Goal: Task Accomplishment & Management: Manage account settings

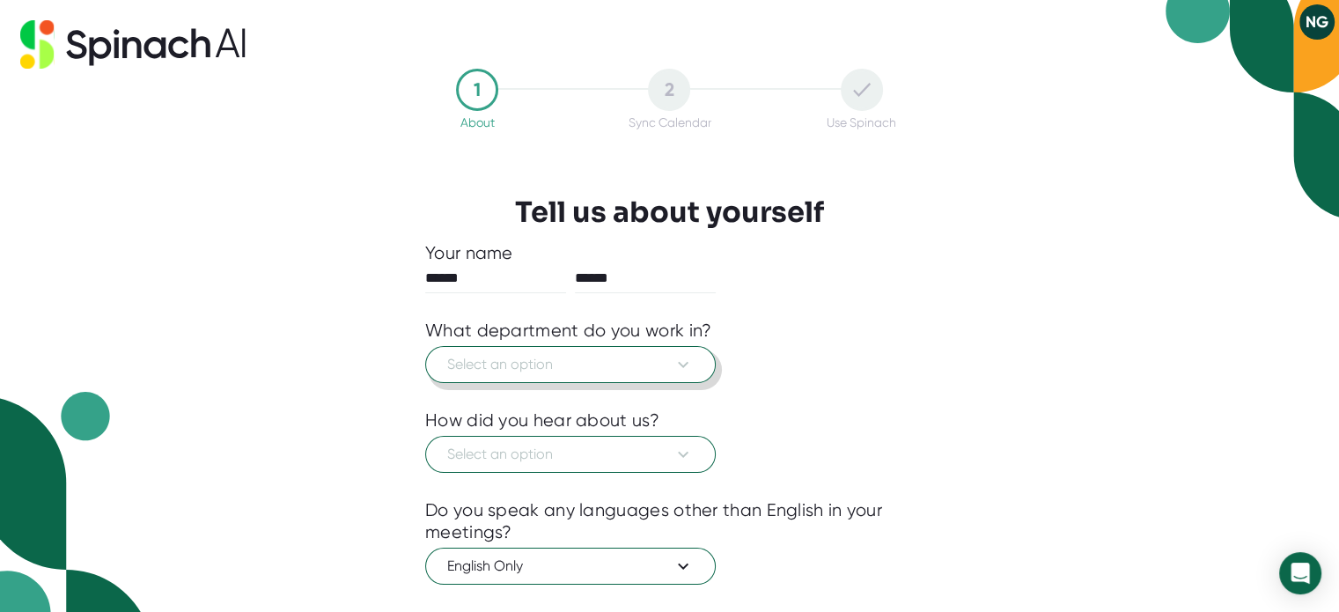
click at [665, 364] on span "Select an option" at bounding box center [570, 364] width 247 height 21
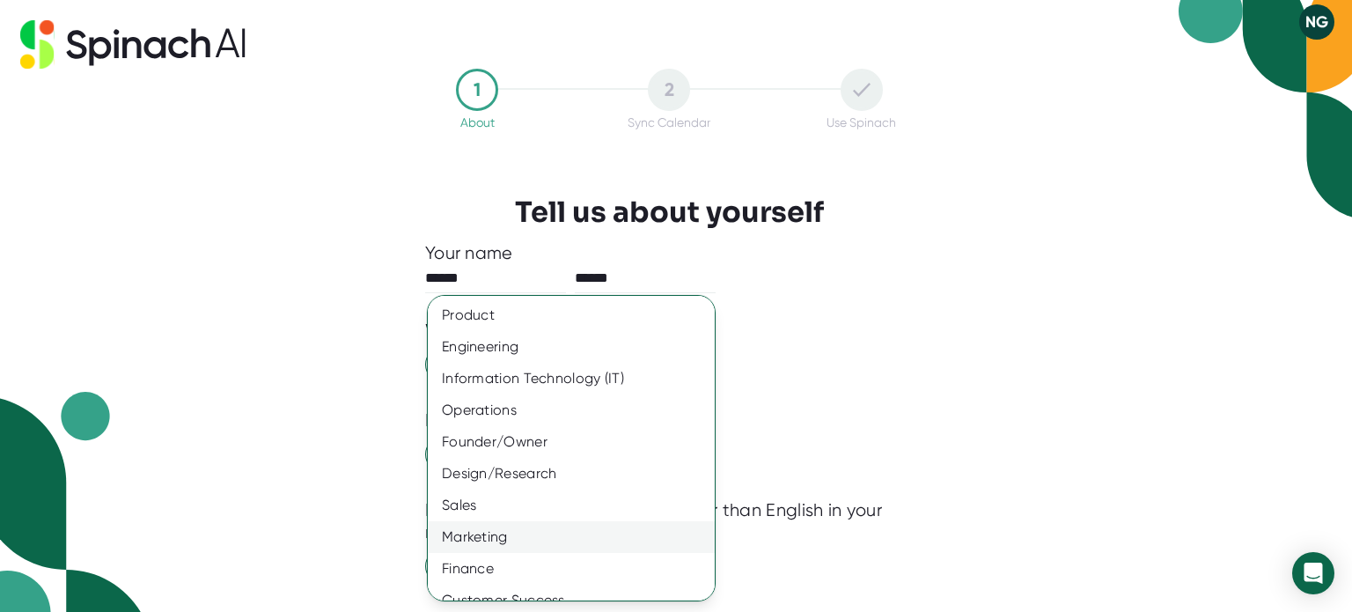
click at [585, 536] on div "Marketing" at bounding box center [578, 537] width 300 height 32
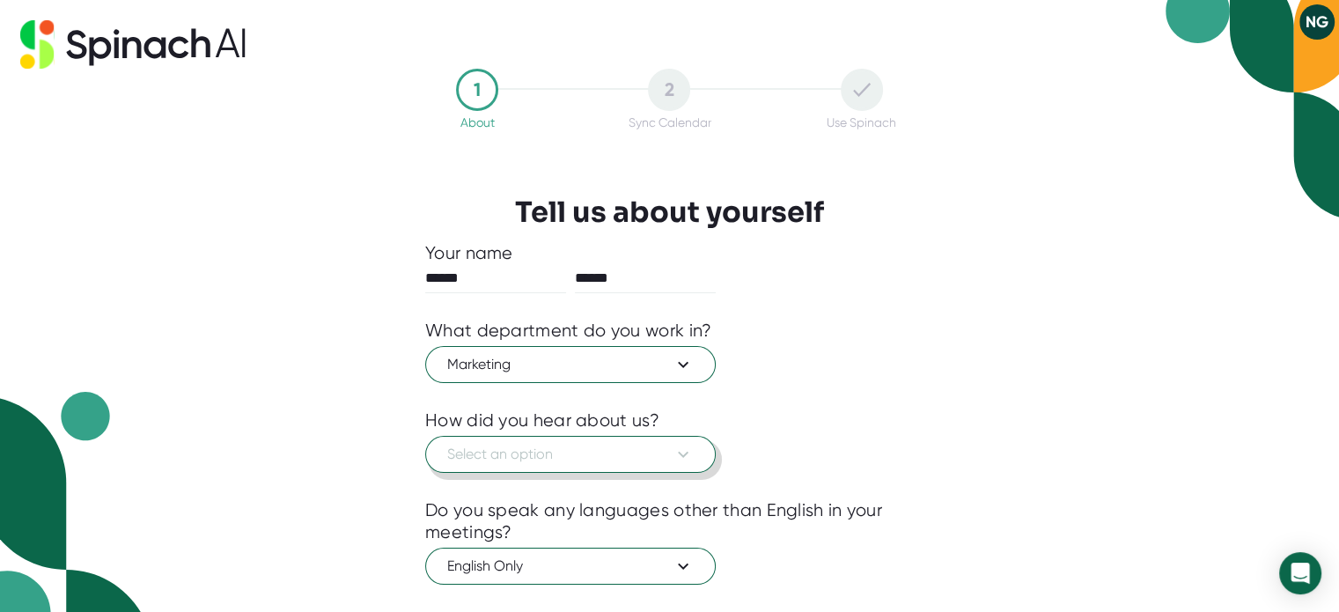
click at [590, 460] on span "Select an option" at bounding box center [570, 454] width 247 height 21
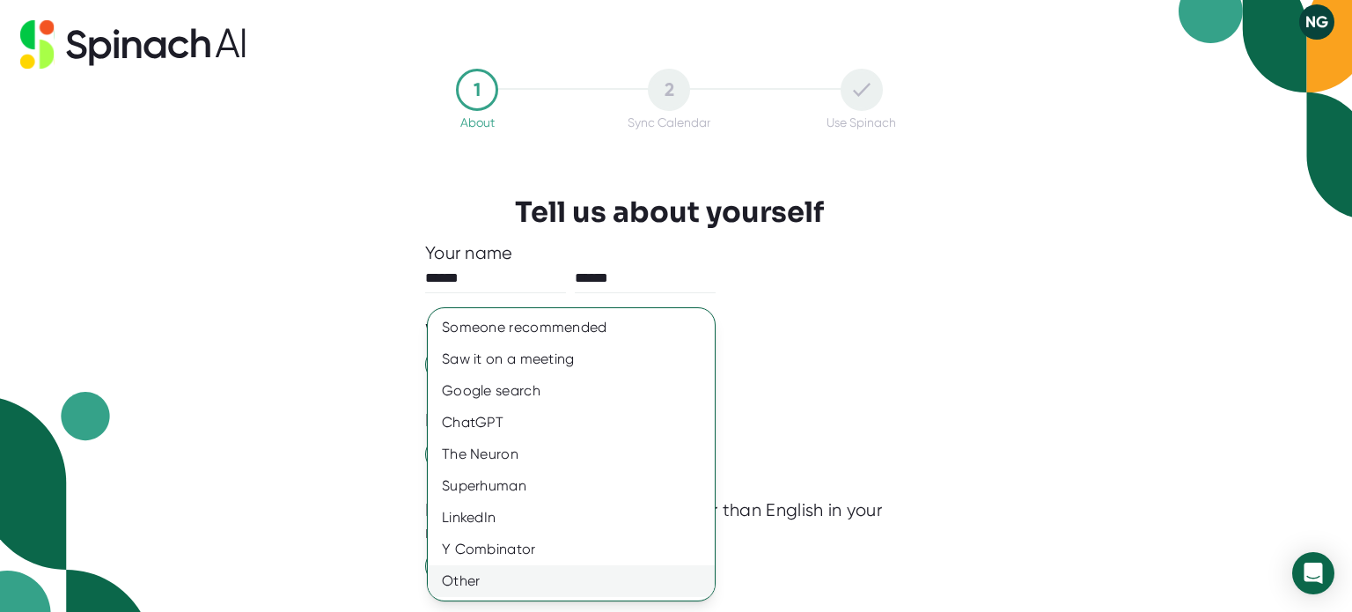
click at [594, 577] on div "Other" at bounding box center [571, 581] width 287 height 32
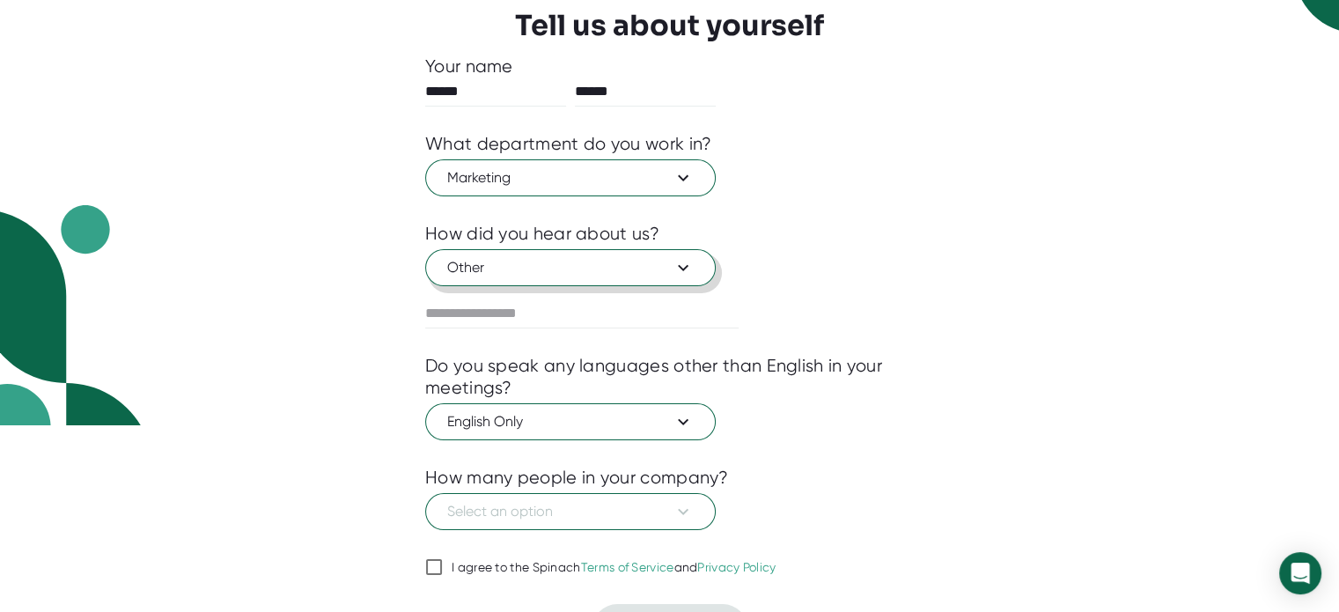
scroll to position [225, 0]
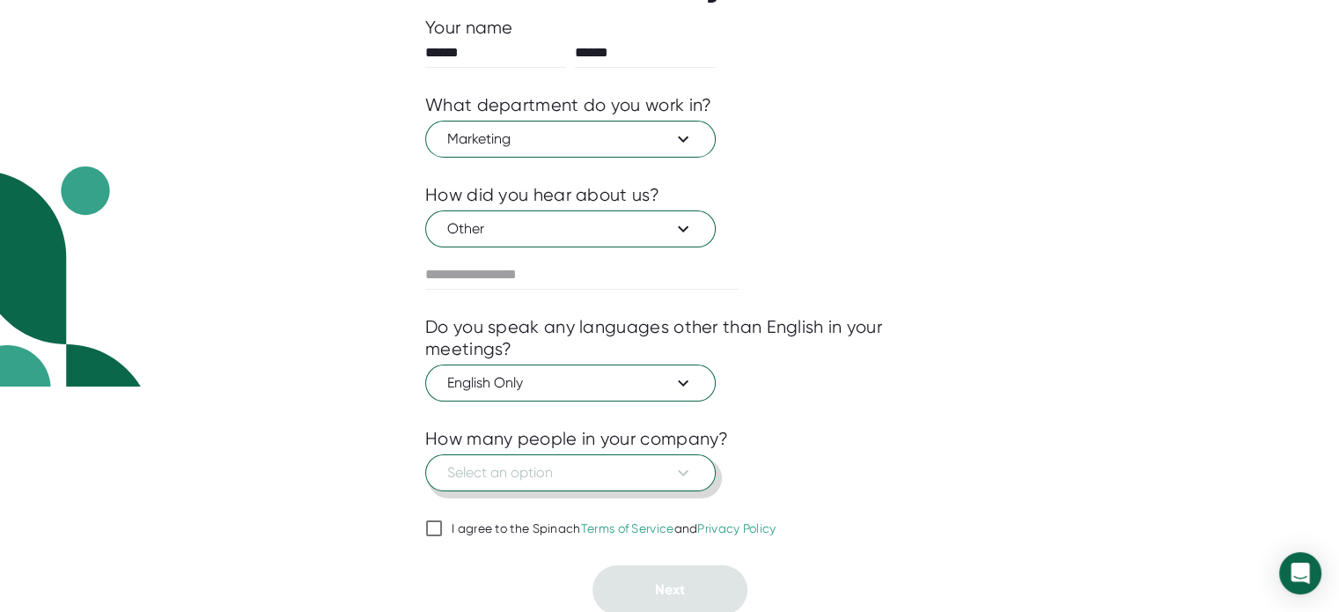
click at [595, 475] on span "Select an option" at bounding box center [570, 472] width 247 height 21
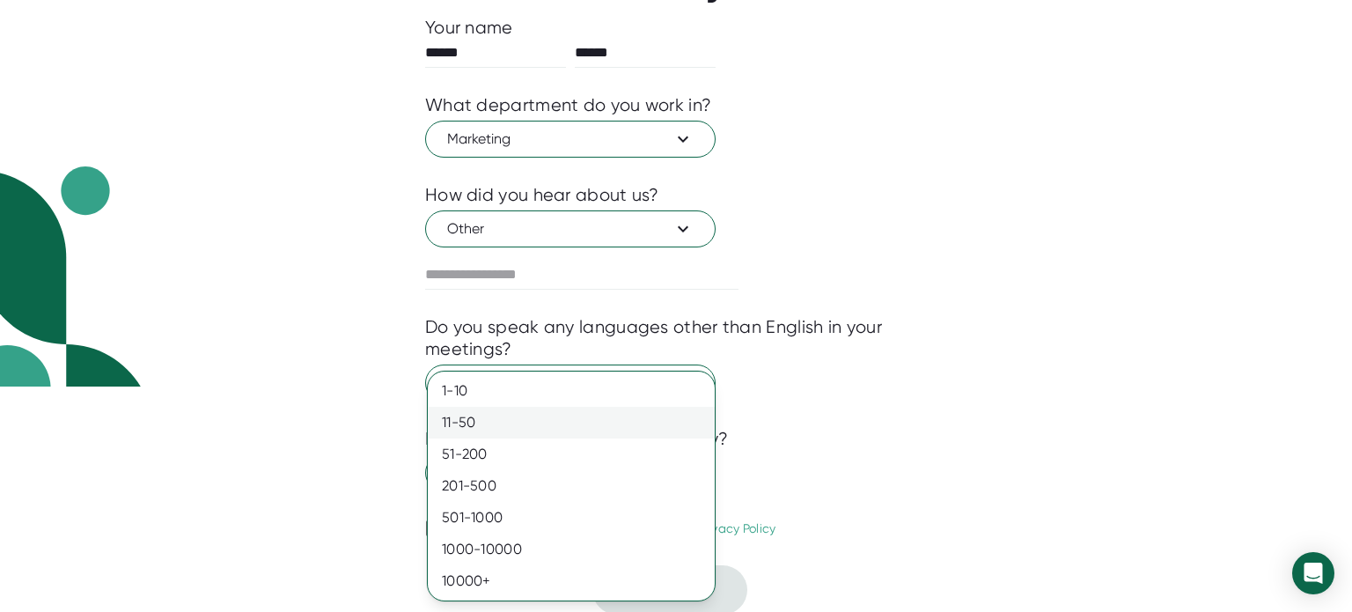
click at [585, 413] on div "11-50" at bounding box center [571, 423] width 287 height 32
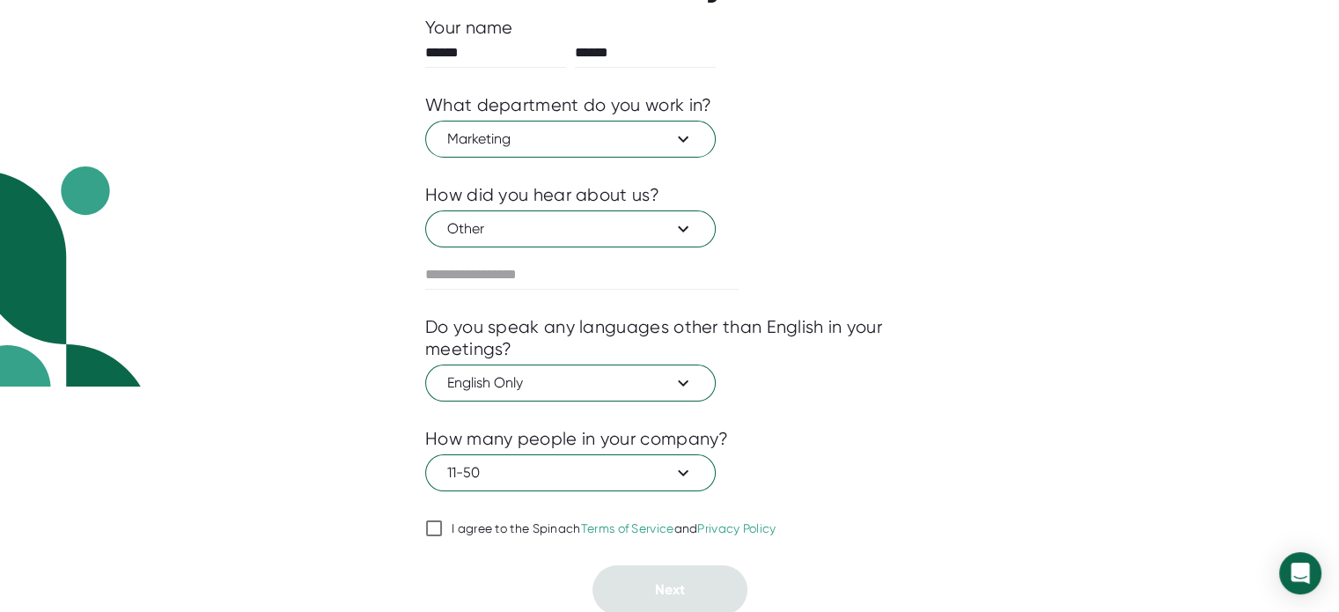
click at [438, 526] on input "I agree to the Spinach Terms of Service and Privacy Policy" at bounding box center [434, 528] width 18 height 21
checkbox input "true"
click at [691, 608] on button "Next" at bounding box center [670, 589] width 155 height 49
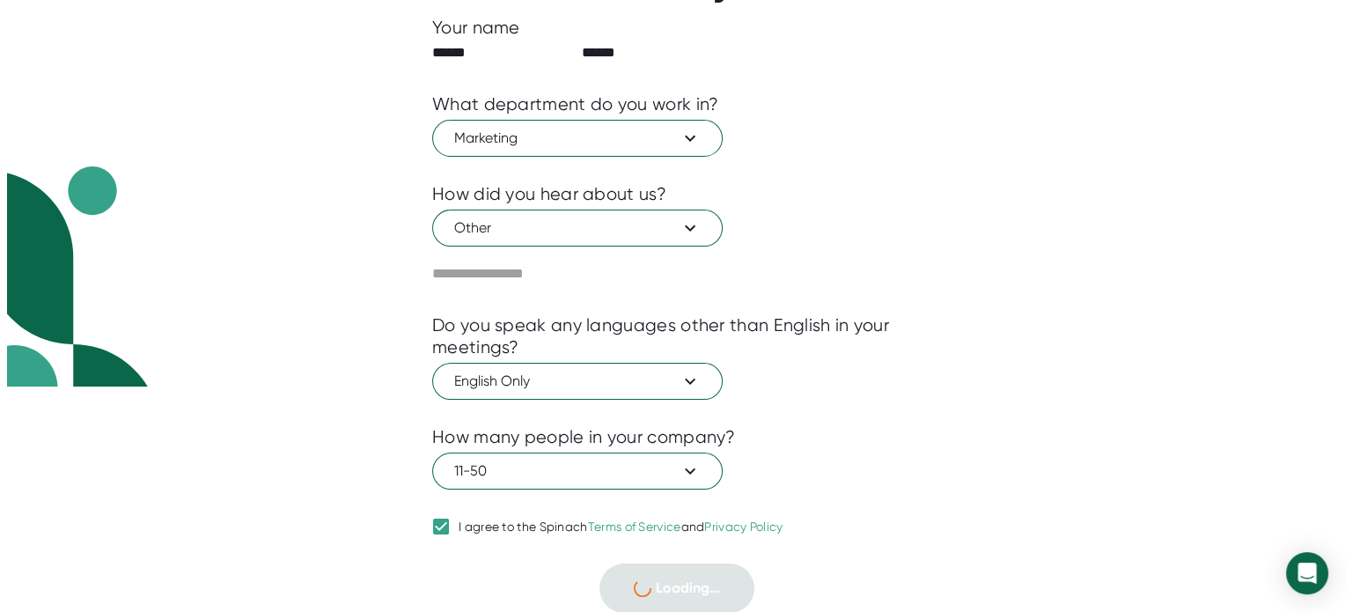
scroll to position [0, 0]
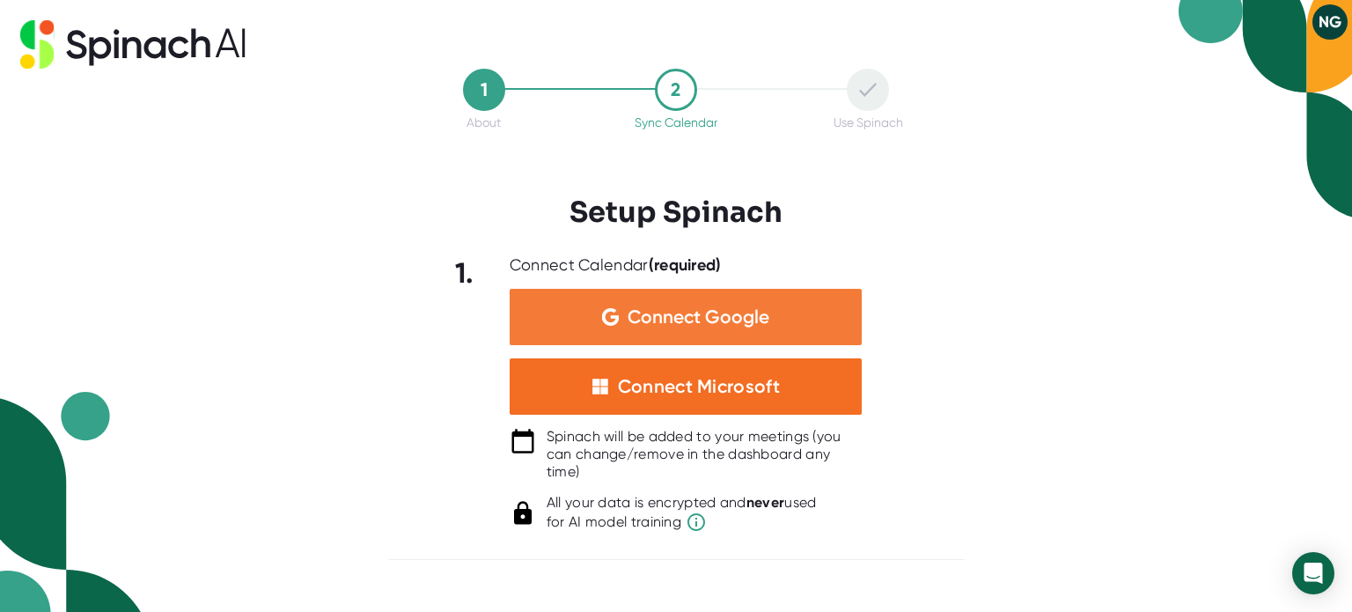
click at [803, 313] on div "Connect Google" at bounding box center [686, 317] width 352 height 56
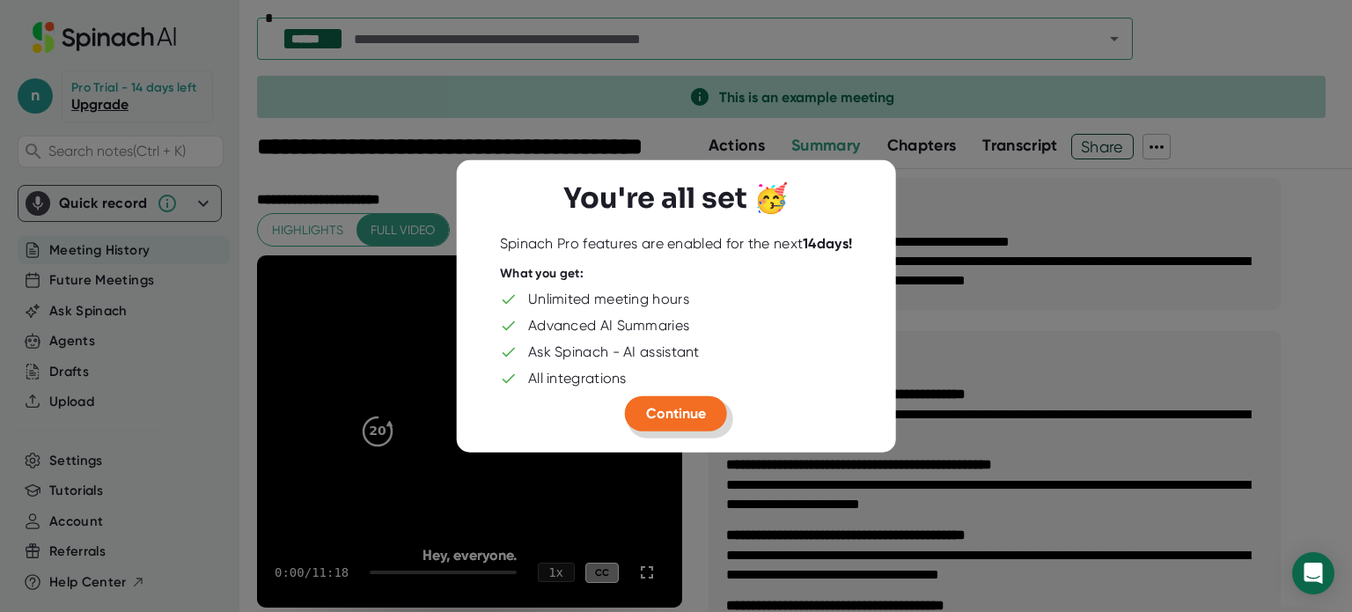
click at [709, 415] on button "Continue" at bounding box center [676, 412] width 102 height 35
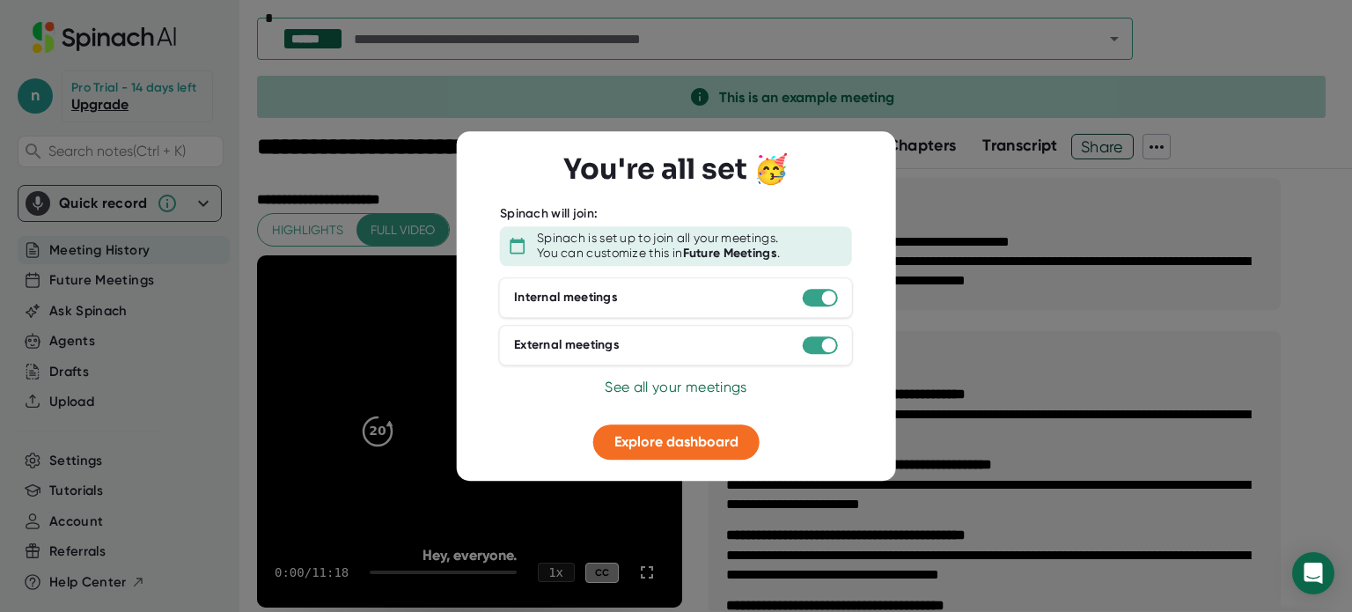
click at [986, 210] on div at bounding box center [676, 306] width 1352 height 612
